Goal: Task Accomplishment & Management: Complete application form

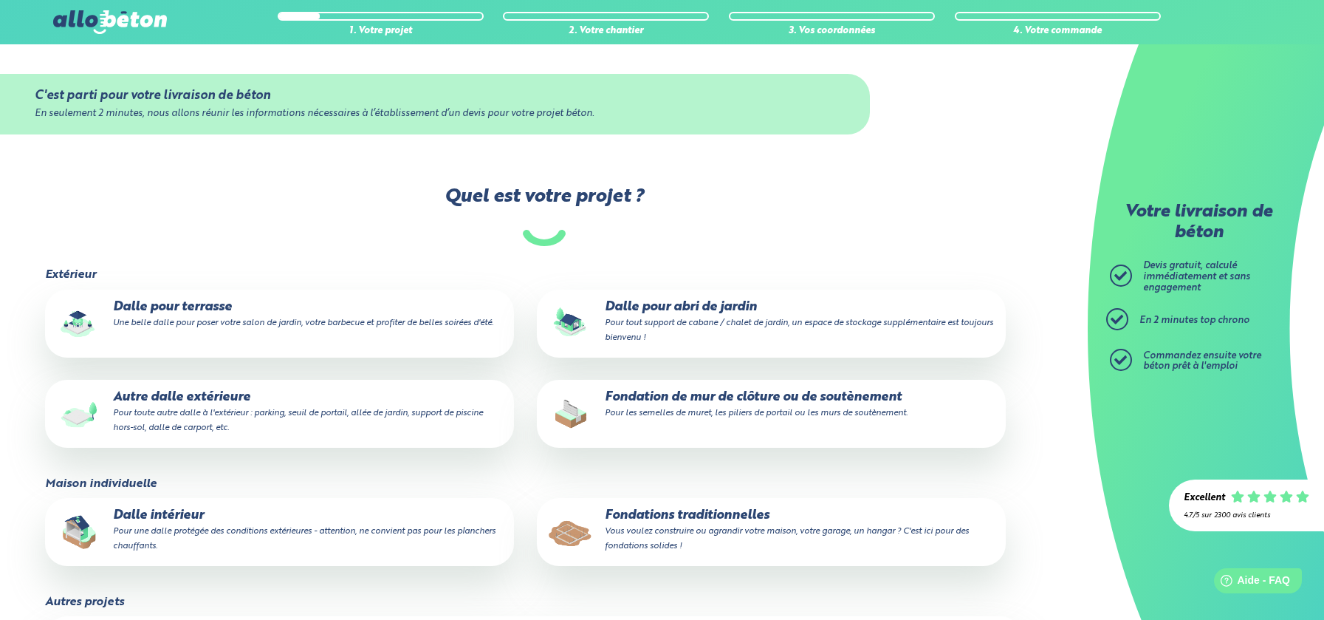
click at [201, 315] on p "Dalle pour terrasse Une belle dalle pour poser votre salon de jardin, votre bar…" at bounding box center [279, 315] width 448 height 30
click at [0, 0] on input "Dalle pour terrasse Une belle dalle pour poser votre salon de jardin, votre bar…" at bounding box center [0, 0] width 0 height 0
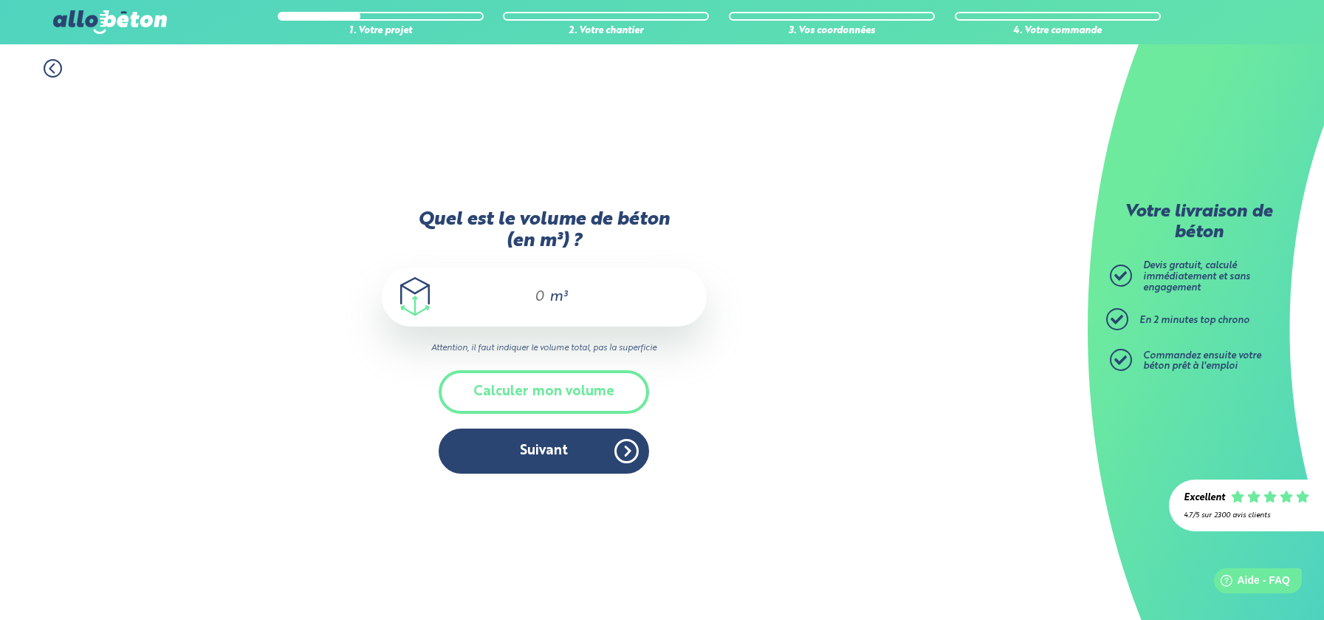
click at [537, 300] on input "Quel est le volume de béton (en m³) ?" at bounding box center [533, 297] width 25 height 18
type input "6,5"
click at [554, 462] on button "Suivant" at bounding box center [544, 450] width 211 height 45
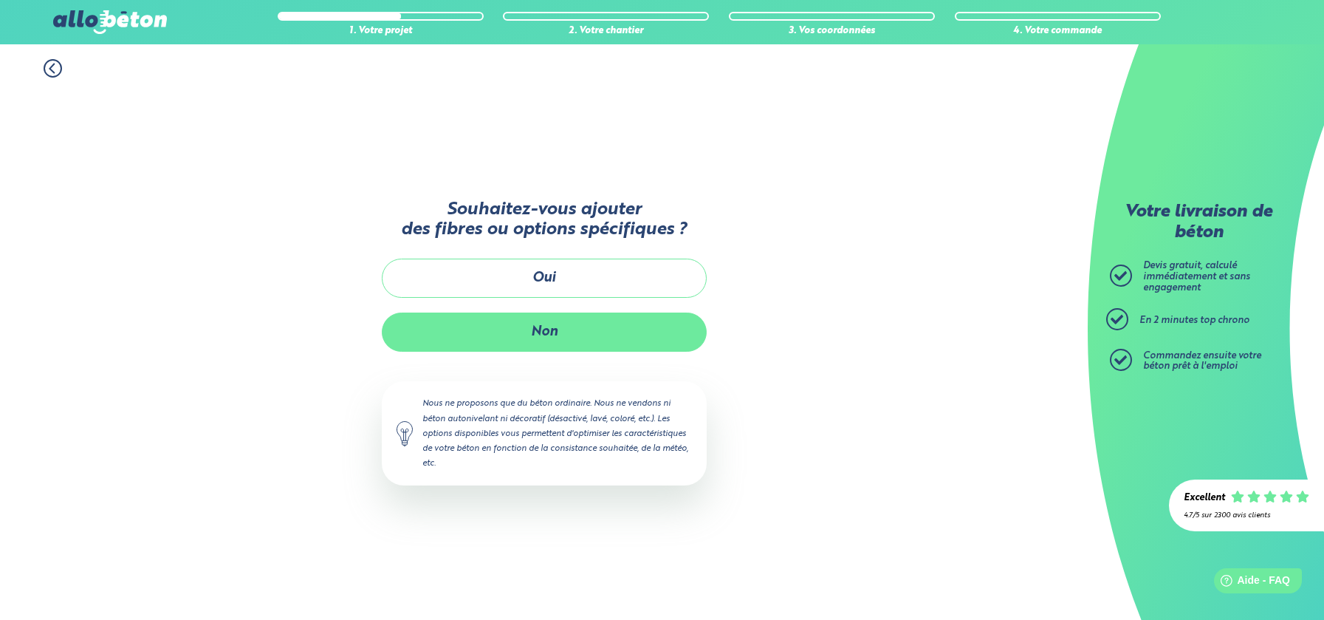
click at [554, 327] on button "Non" at bounding box center [544, 331] width 325 height 39
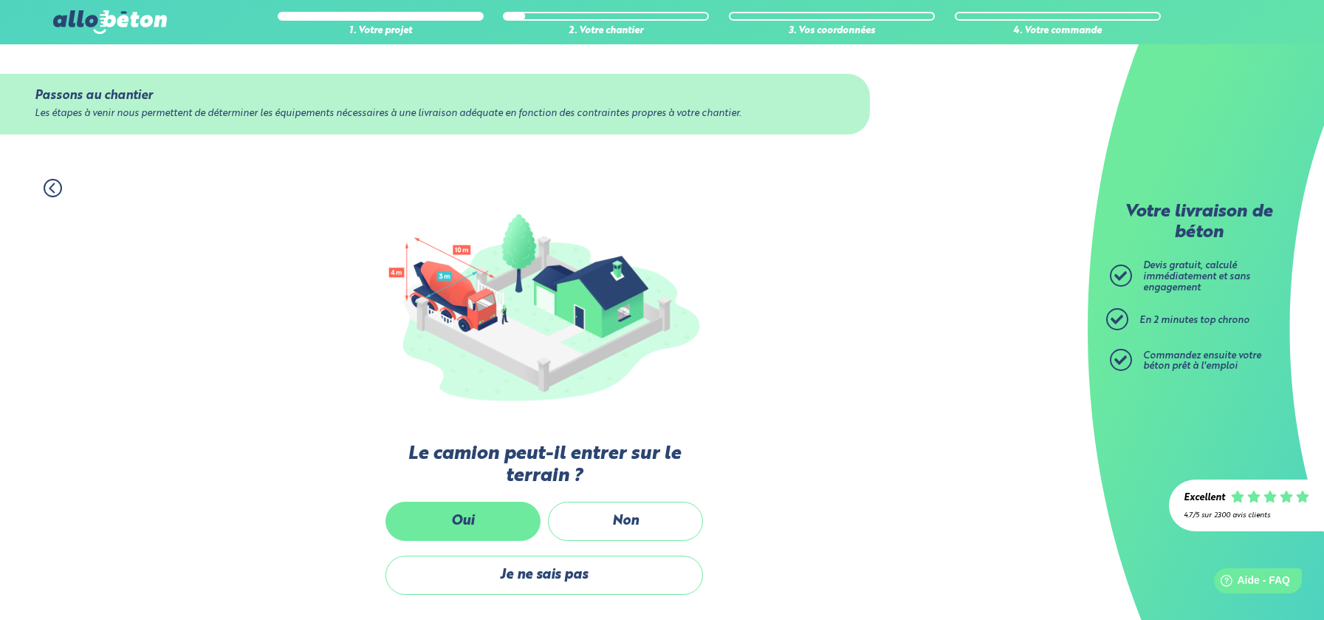
click at [489, 512] on label "Oui" at bounding box center [463, 521] width 155 height 39
click at [0, 0] on input "Oui" at bounding box center [0, 0] width 0 height 0
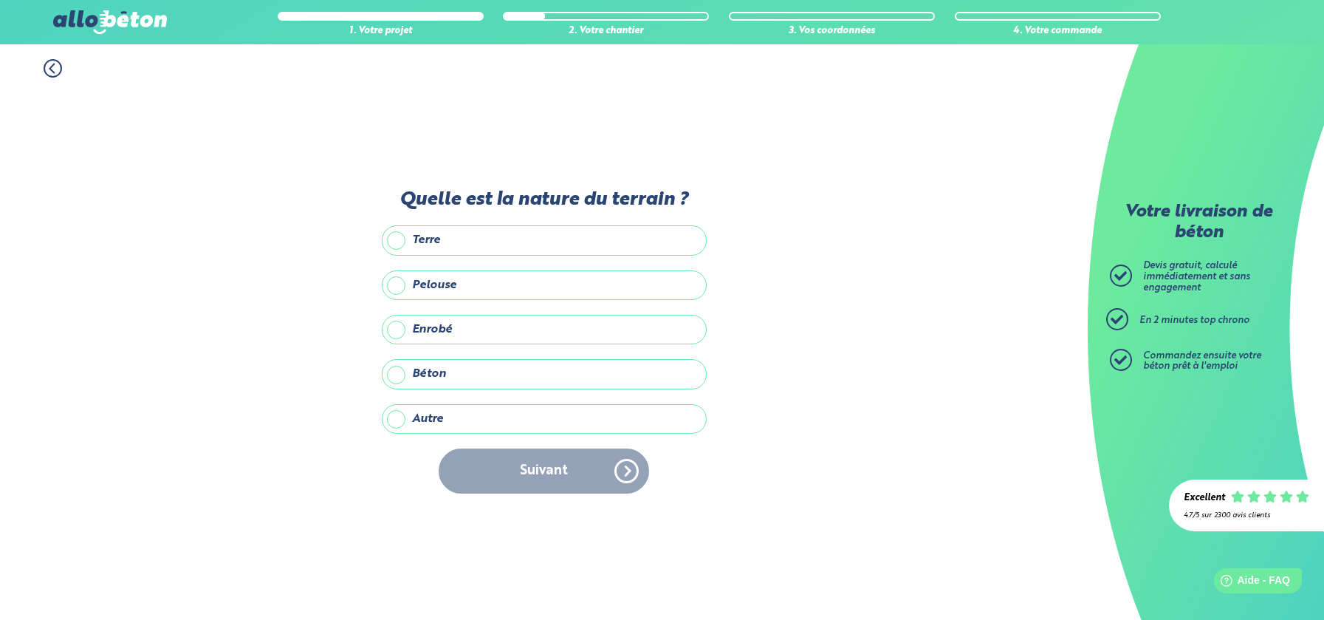
click at [397, 235] on label "Terre" at bounding box center [544, 240] width 325 height 30
click at [0, 0] on input "Terre" at bounding box center [0, 0] width 0 height 0
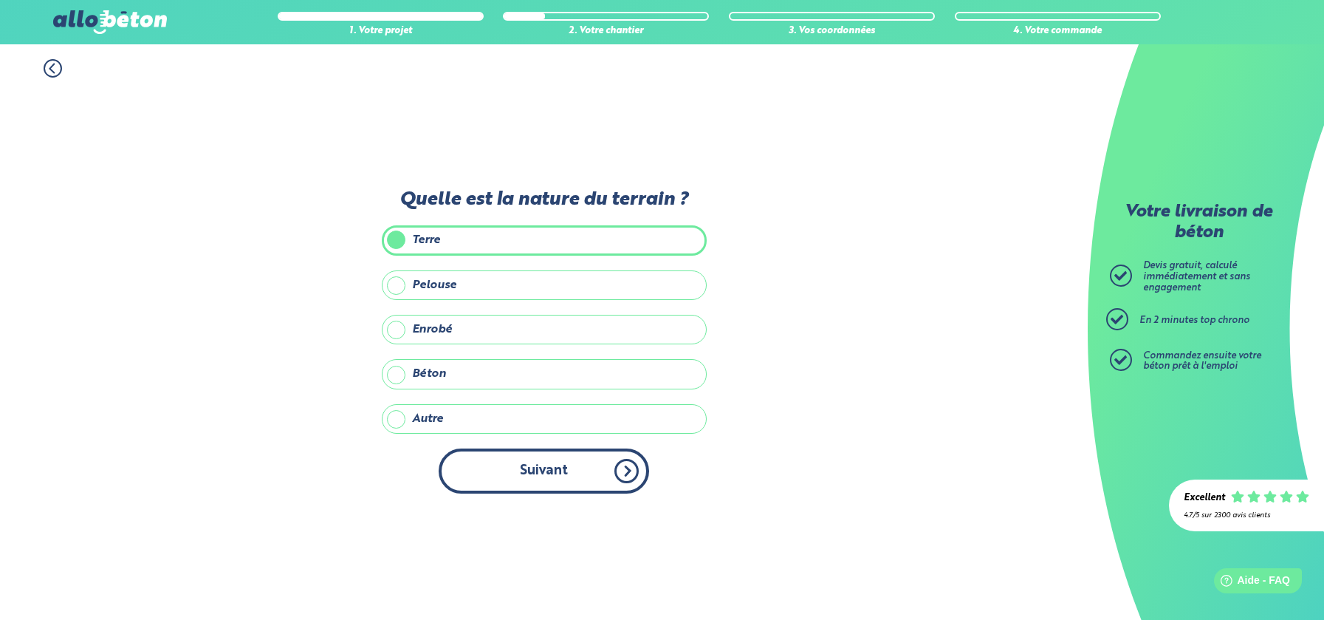
click at [561, 474] on button "Suivant" at bounding box center [544, 470] width 211 height 45
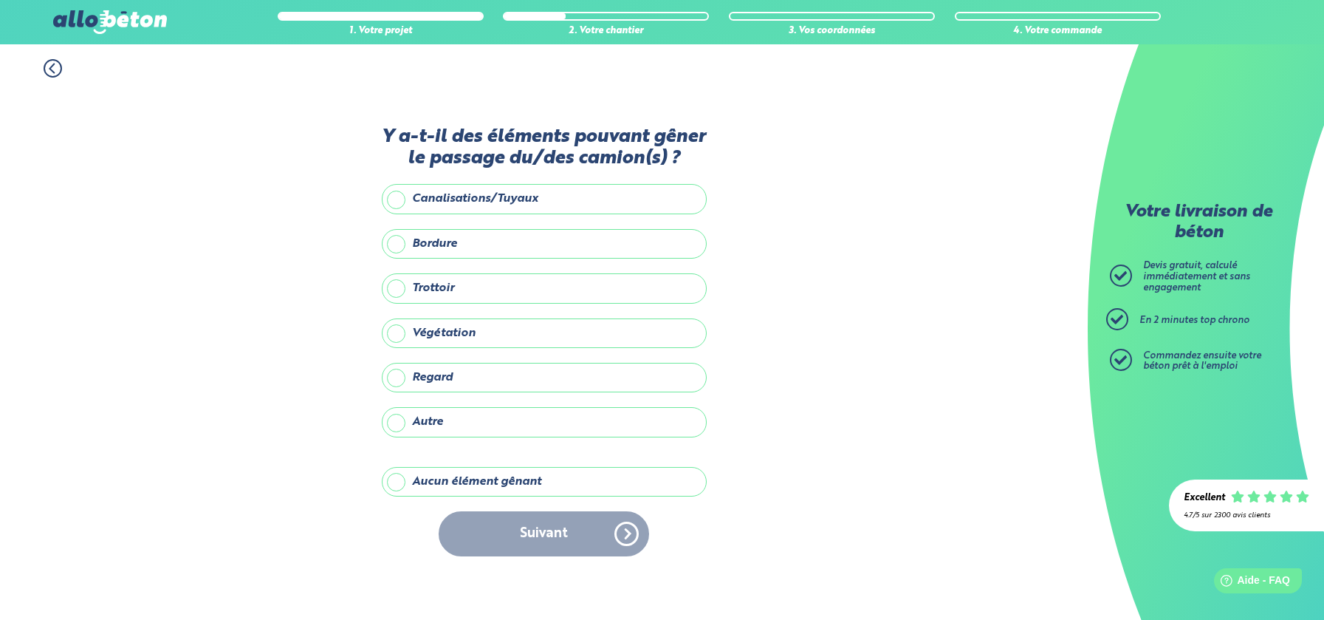
click at [413, 477] on label "Aucun élément gênant" at bounding box center [544, 482] width 325 height 30
click at [0, 0] on input "Aucun élément gênant" at bounding box center [0, 0] width 0 height 0
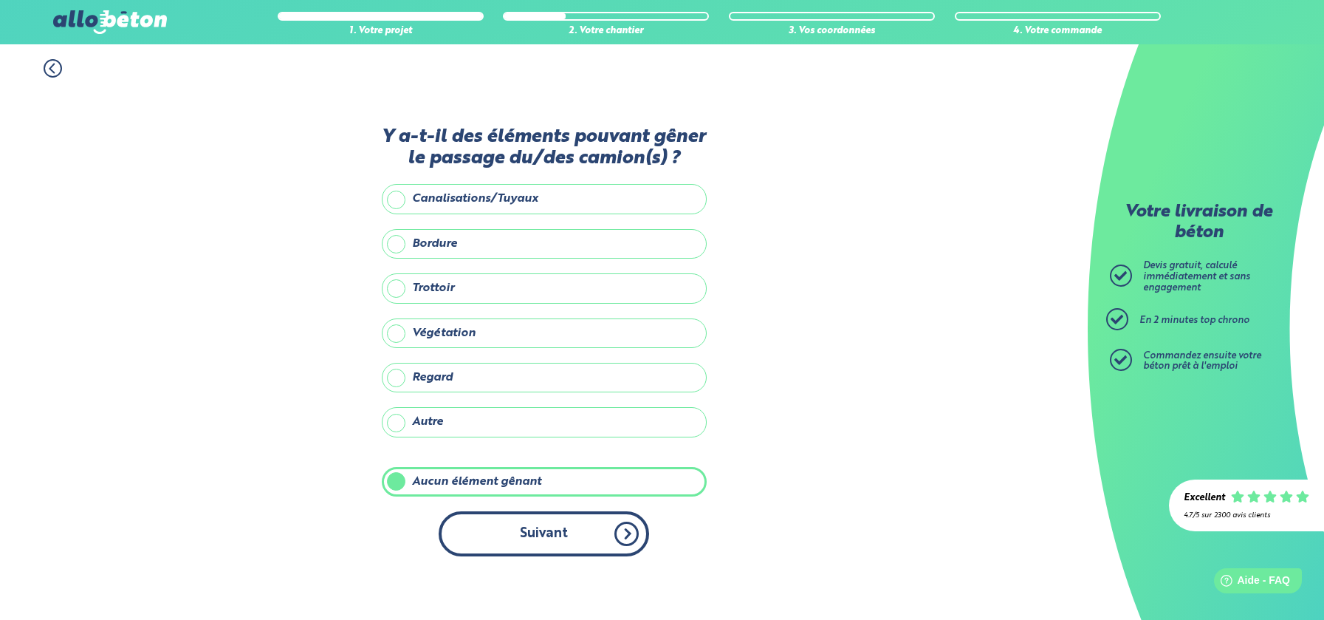
click at [609, 533] on button "Suivant" at bounding box center [544, 533] width 211 height 45
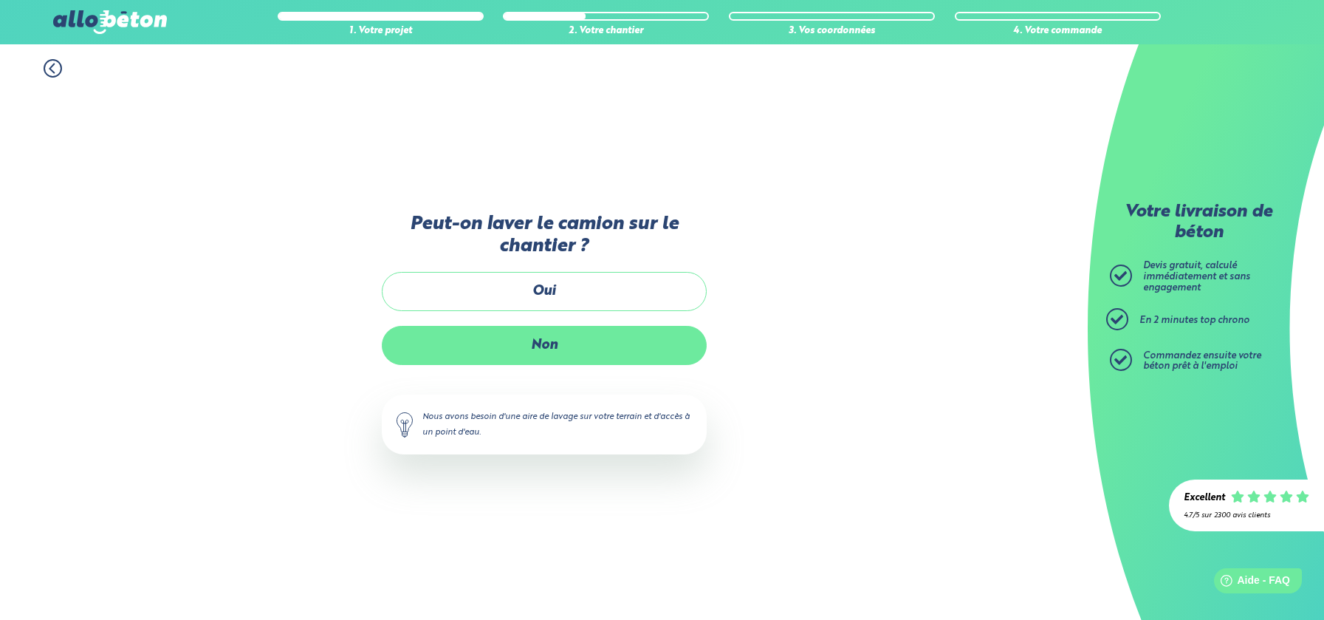
click at [569, 339] on label "Non" at bounding box center [544, 345] width 325 height 39
click at [0, 0] on input "Non" at bounding box center [0, 0] width 0 height 0
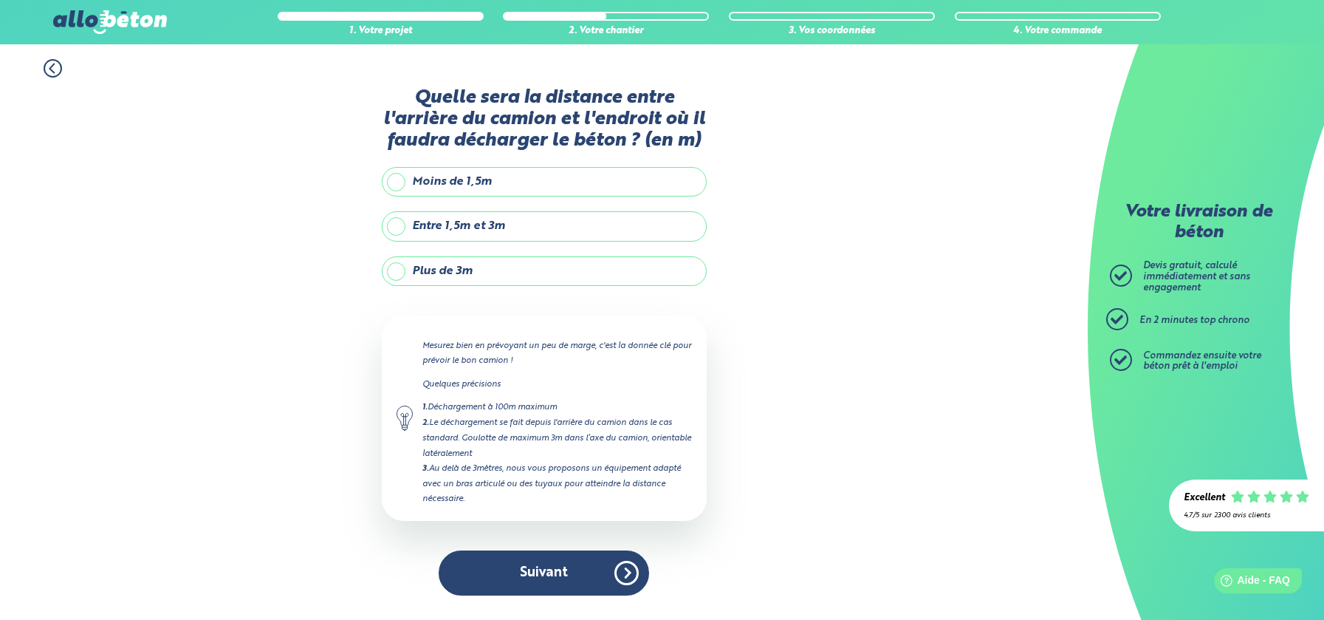
click at [403, 230] on label "Entre 1,5m et 3m" at bounding box center [544, 226] width 325 height 30
click at [0, 0] on input "Entre 1,5m et 3m" at bounding box center [0, 0] width 0 height 0
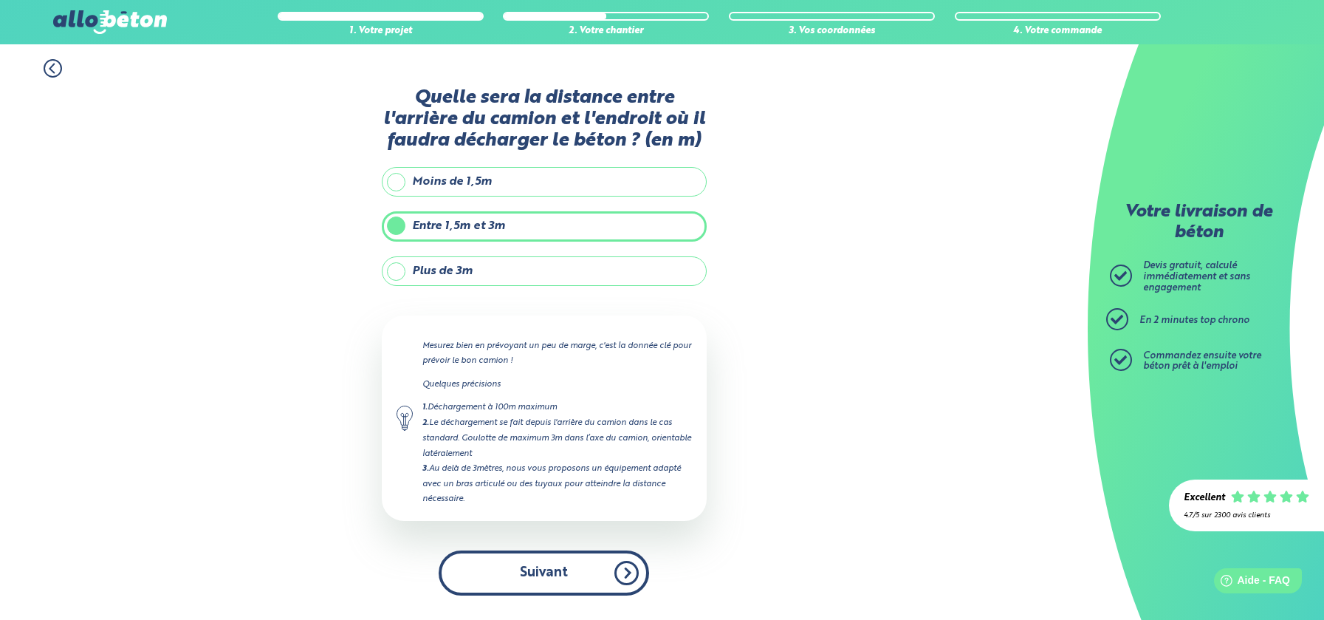
click at [552, 576] on button "Suivant" at bounding box center [544, 572] width 211 height 45
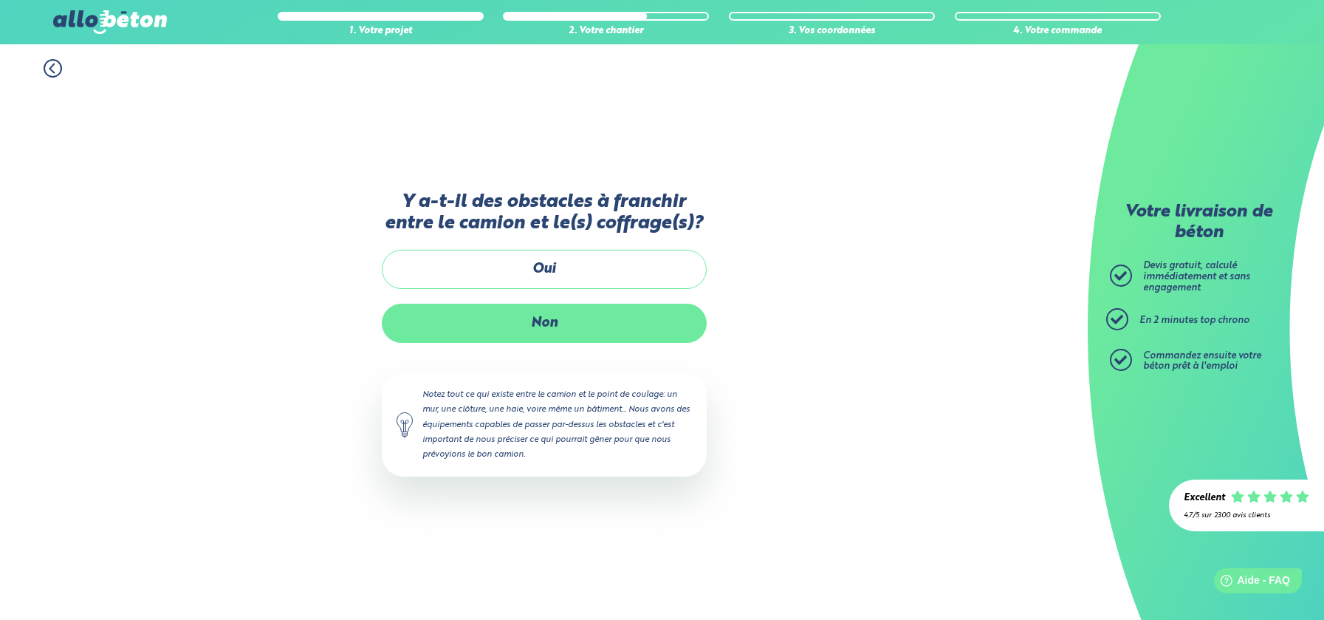
click at [563, 329] on label "Non" at bounding box center [544, 323] width 325 height 39
click at [0, 0] on input "Non" at bounding box center [0, 0] width 0 height 0
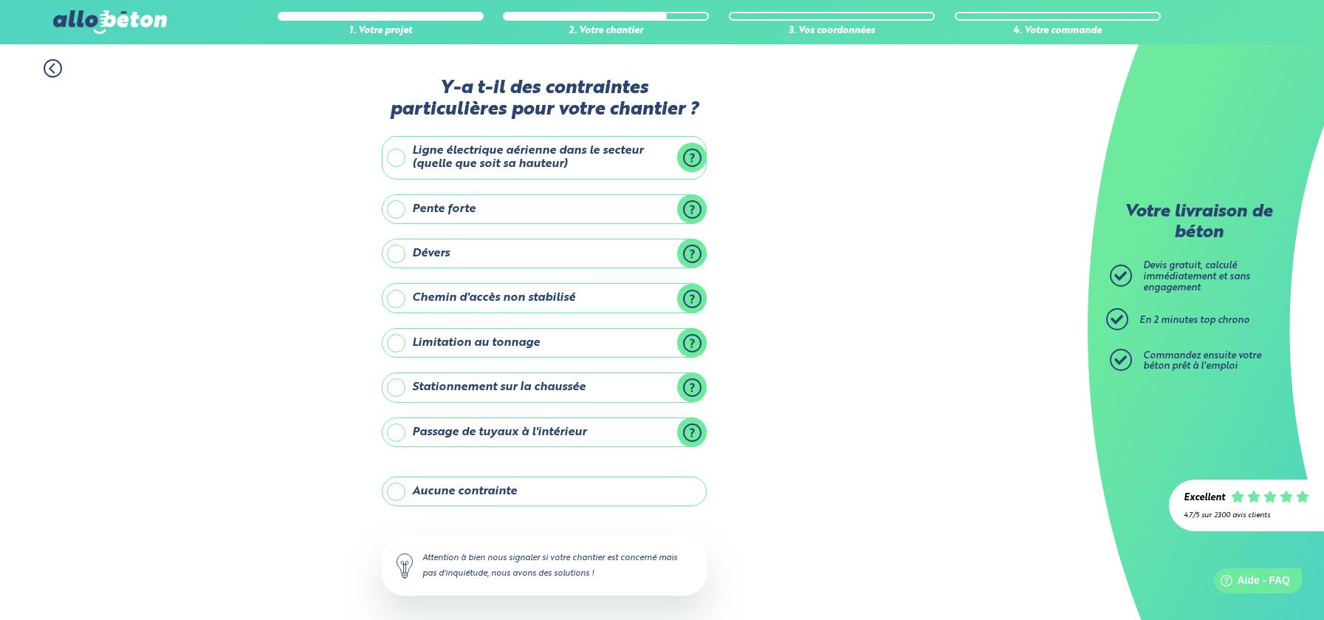
click at [403, 493] on label "Aucune contrainte" at bounding box center [544, 491] width 325 height 30
click at [0, 0] on input "Aucune contrainte" at bounding box center [0, 0] width 0 height 0
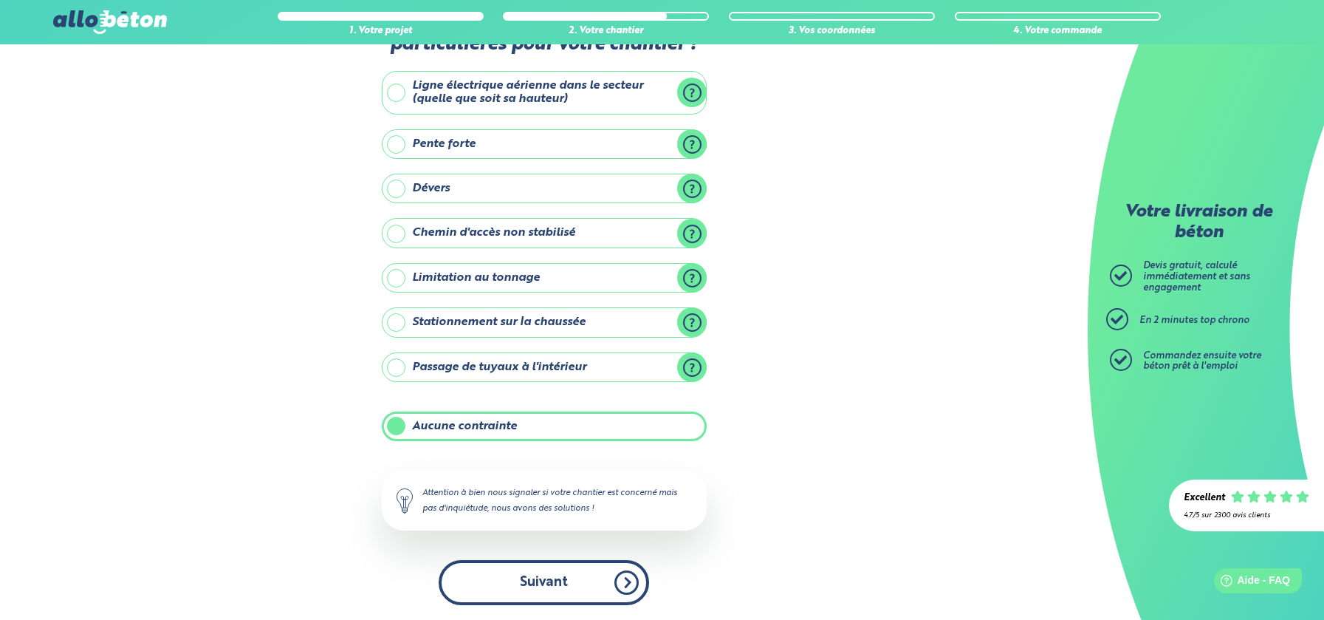
click at [575, 596] on button "Suivant" at bounding box center [544, 582] width 211 height 45
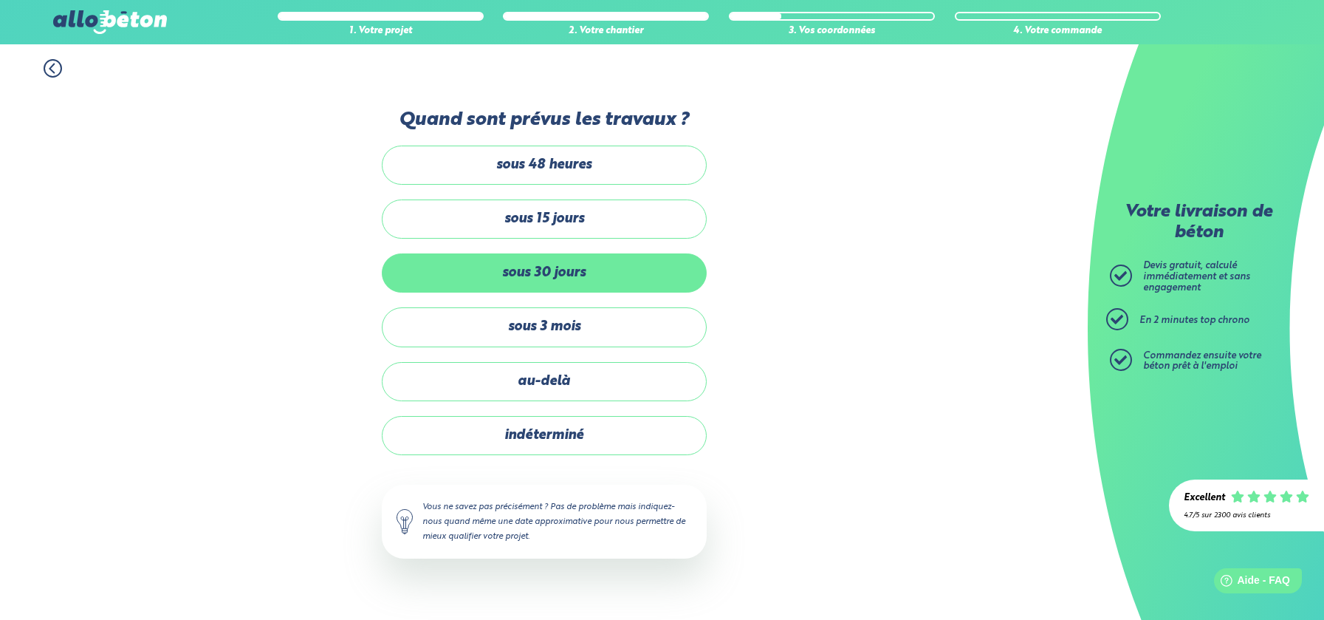
click at [601, 278] on label "sous 30 jours" at bounding box center [544, 272] width 325 height 39
click at [0, 0] on input "sous 30 jours" at bounding box center [0, 0] width 0 height 0
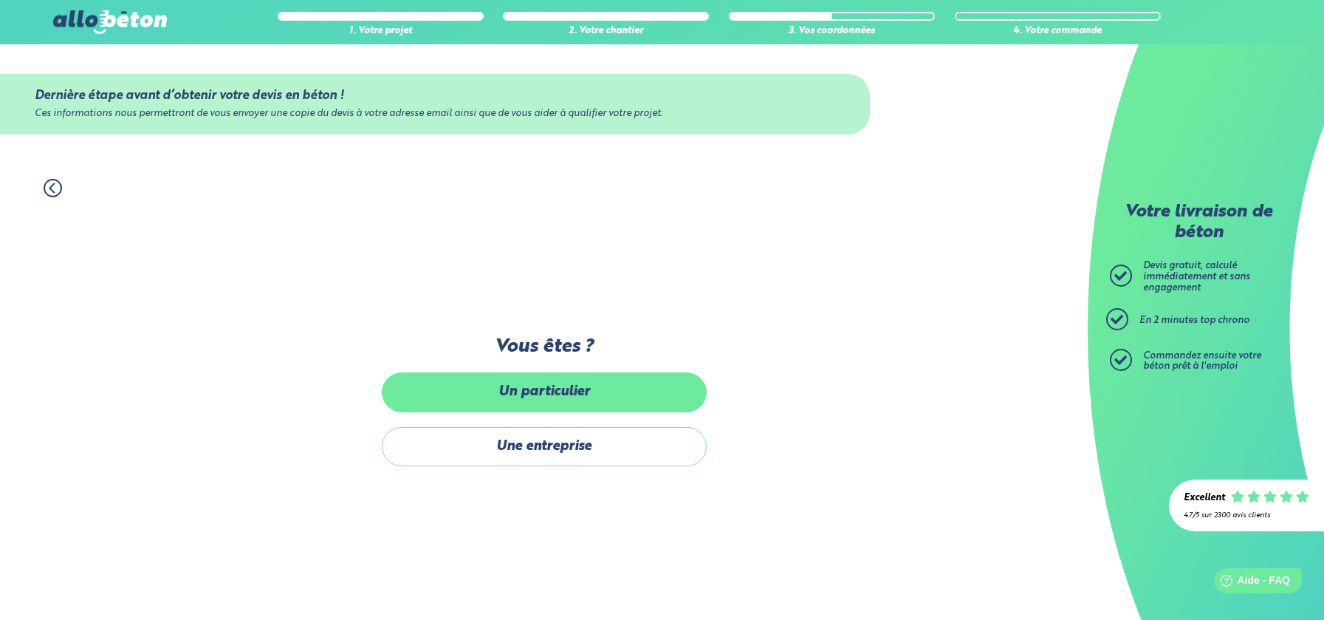
click at [554, 394] on label "Un particulier" at bounding box center [544, 391] width 325 height 39
click at [0, 0] on input "Un particulier" at bounding box center [0, 0] width 0 height 0
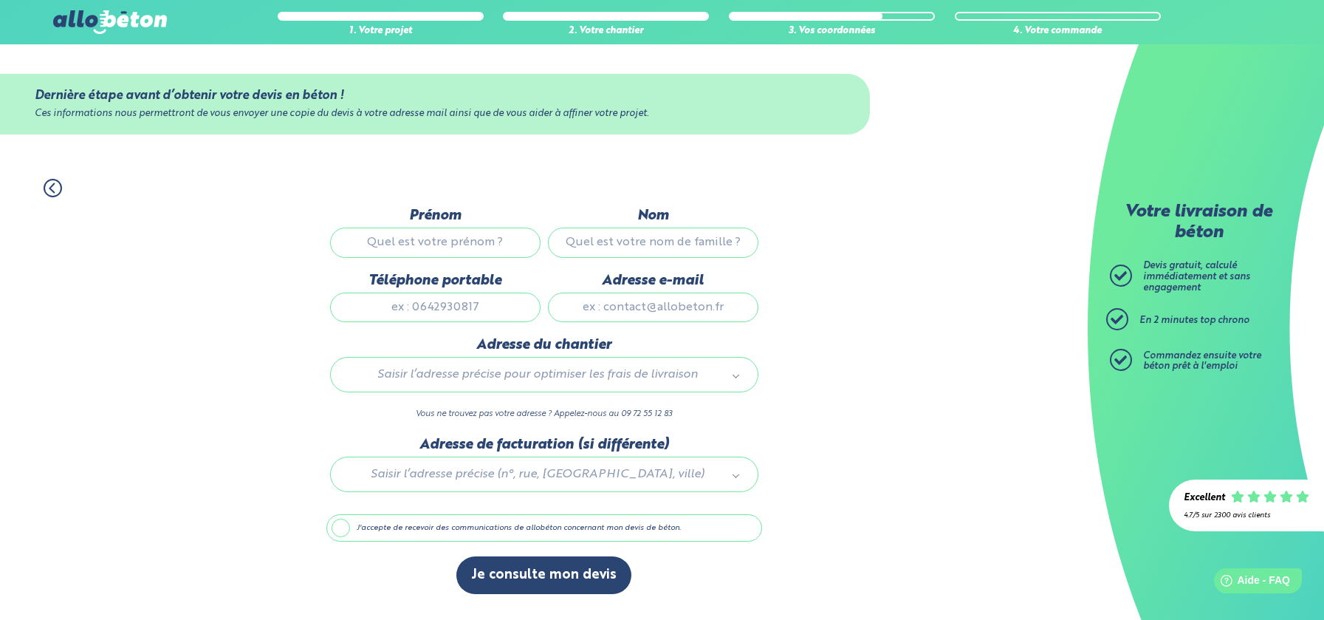
click at [454, 247] on input "Prénom" at bounding box center [435, 242] width 211 height 30
type input "STEPHANE"
type input "PAILHAS"
type input "0661874086"
type input "spailhas@yahoo.fr"
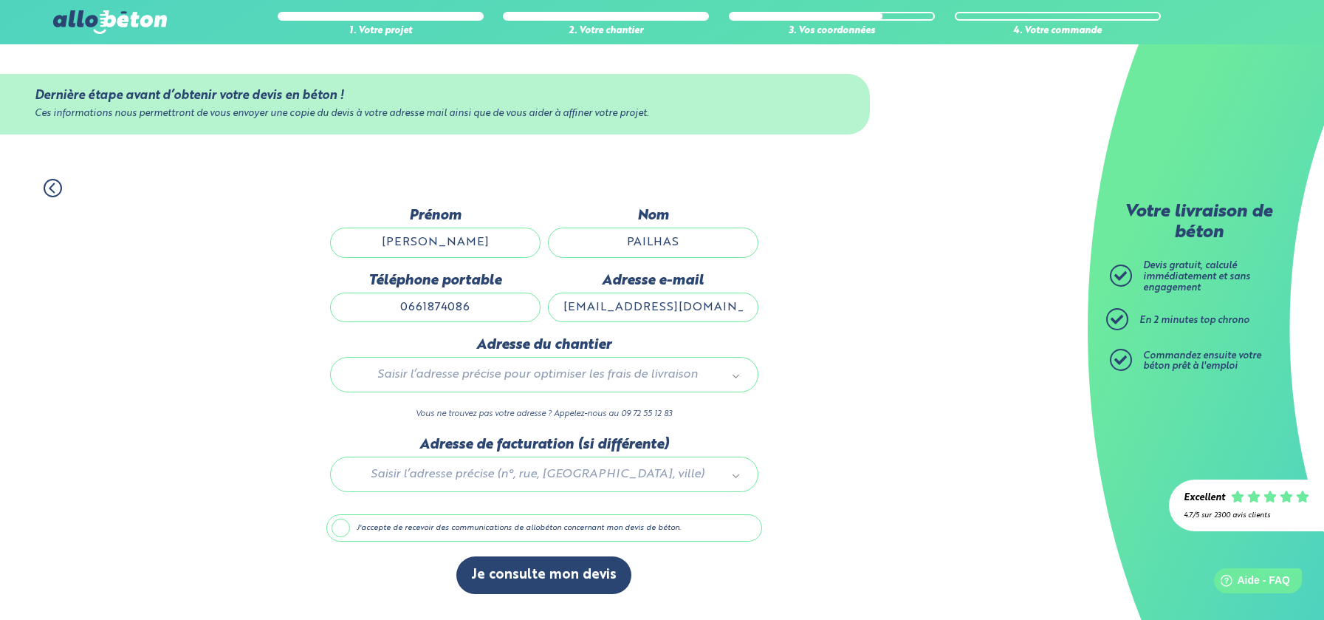
type input "101 ROUTE DE LEOGNAN"
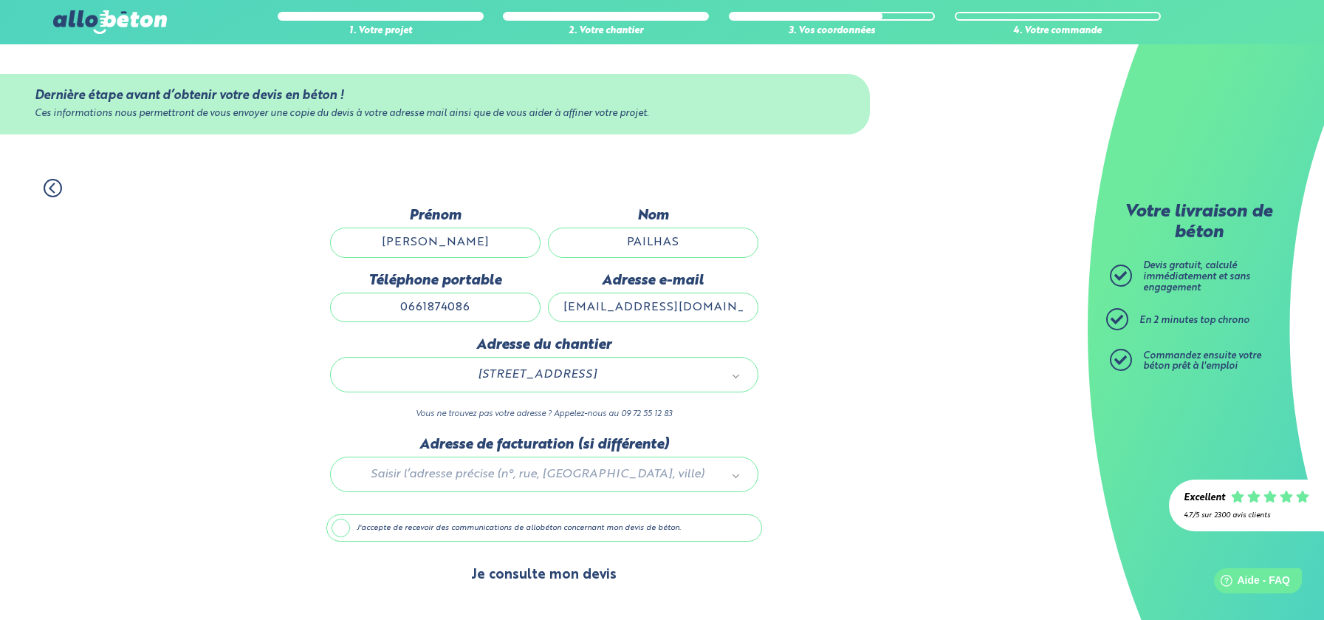
click at [540, 583] on button "Je consulte mon devis" at bounding box center [543, 575] width 175 height 38
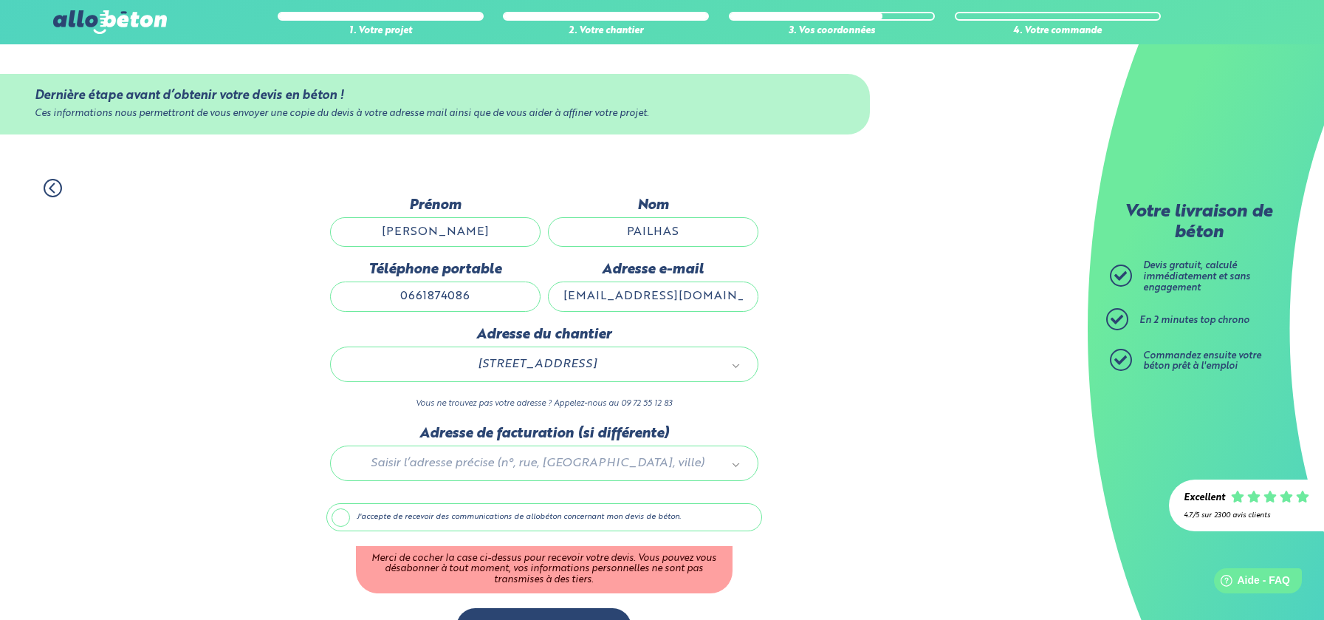
drag, startPoint x: 346, startPoint y: 520, endPoint x: 417, endPoint y: 527, distance: 71.2
click at [346, 520] on label "J'accepte de recevoir des communications de allobéton concernant mon devis de b…" at bounding box center [544, 517] width 436 height 28
click at [0, 0] on input "J'accepte de recevoir des communications de allobéton concernant mon devis de b…" at bounding box center [0, 0] width 0 height 0
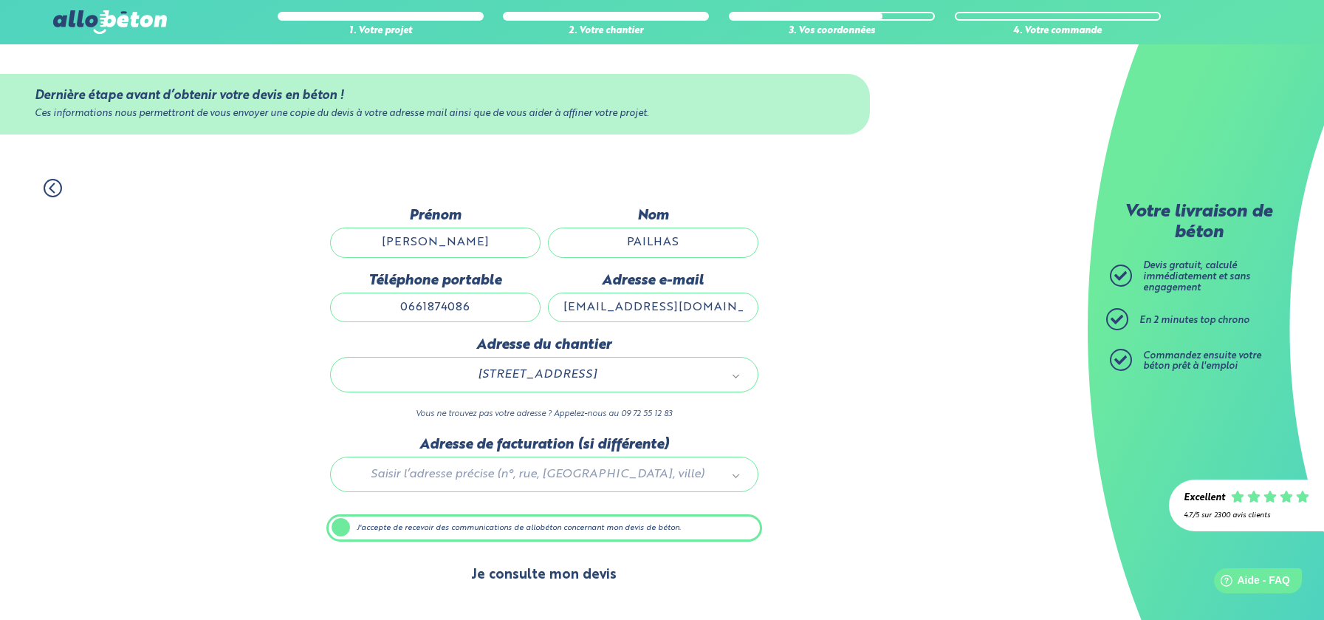
click at [595, 568] on button "Je consulte mon devis" at bounding box center [543, 575] width 175 height 38
